Goal: Find specific page/section: Find specific page/section

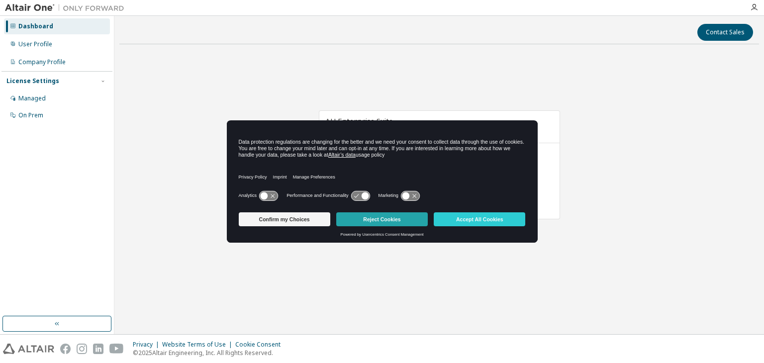
click at [372, 219] on button "Reject Cookies" at bounding box center [382, 219] width 92 height 14
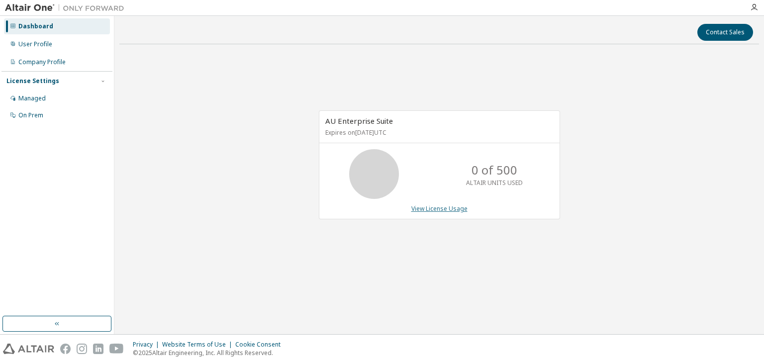
click at [432, 212] on link "View License Usage" at bounding box center [439, 208] width 56 height 8
